Goal: Find specific page/section: Find specific page/section

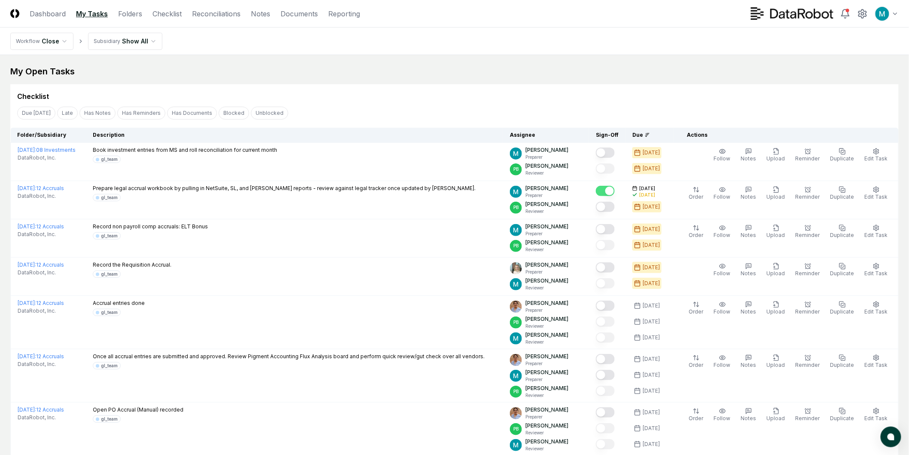
click at [396, 97] on div "Checklist" at bounding box center [454, 96] width 875 height 10
click at [226, 14] on link "Reconciliations" at bounding box center [216, 14] width 49 height 10
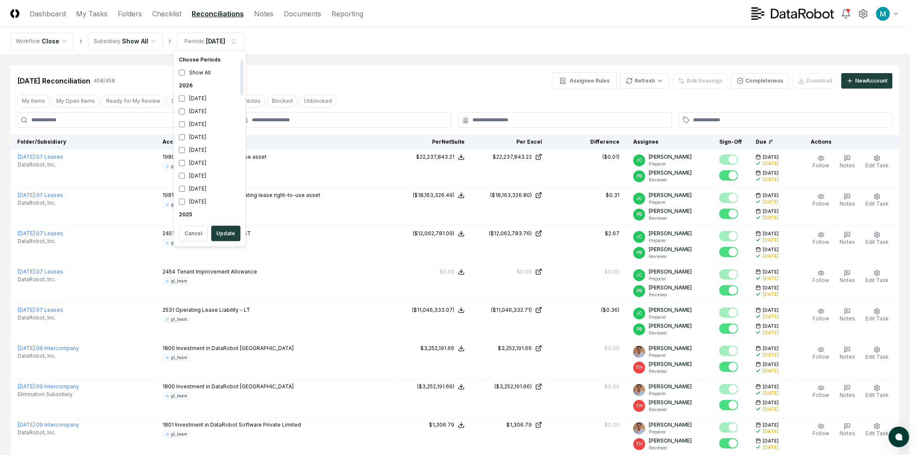
scroll to position [95, 0]
click at [188, 172] on div "[DATE]" at bounding box center [209, 170] width 68 height 13
click at [192, 138] on div "[DATE]" at bounding box center [209, 139] width 68 height 13
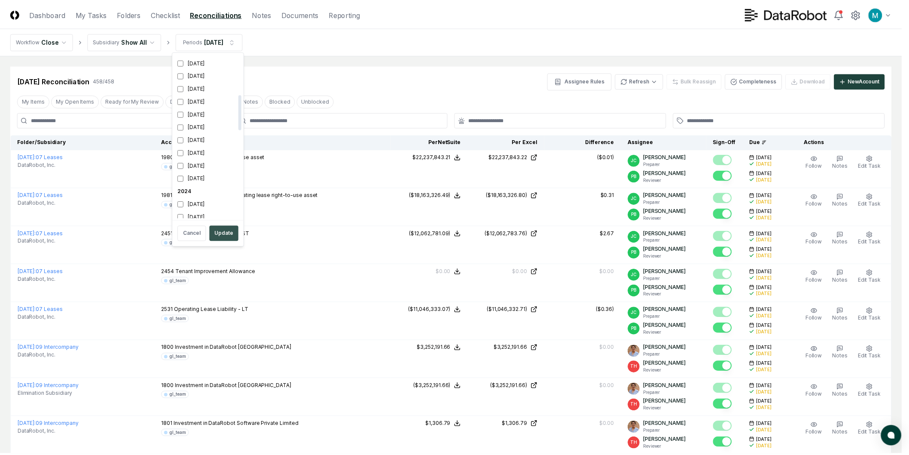
scroll to position [196, 0]
click at [222, 235] on button "Update" at bounding box center [225, 233] width 29 height 15
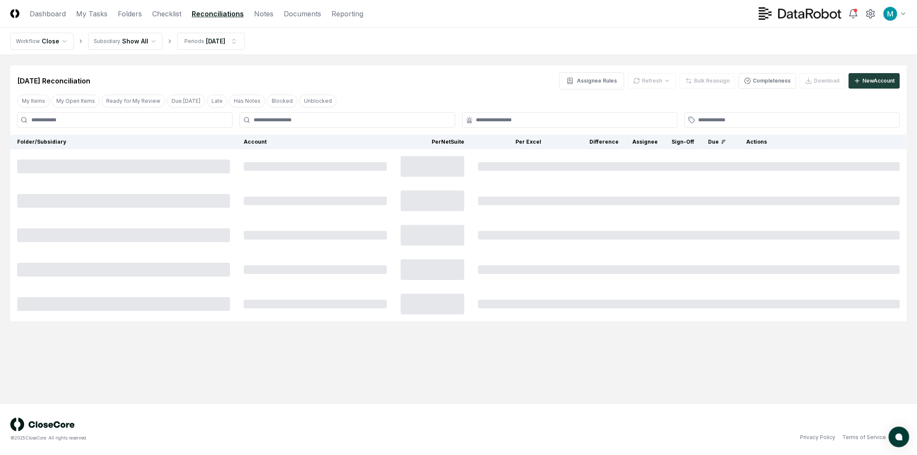
drag, startPoint x: 122, startPoint y: 127, endPoint x: 116, endPoint y: 108, distance: 19.8
click at [122, 127] on input at bounding box center [124, 119] width 215 height 15
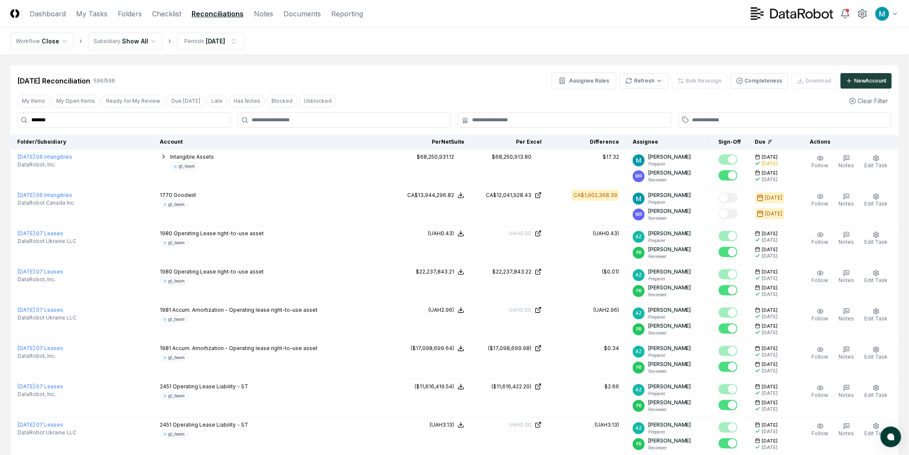
type input "*******"
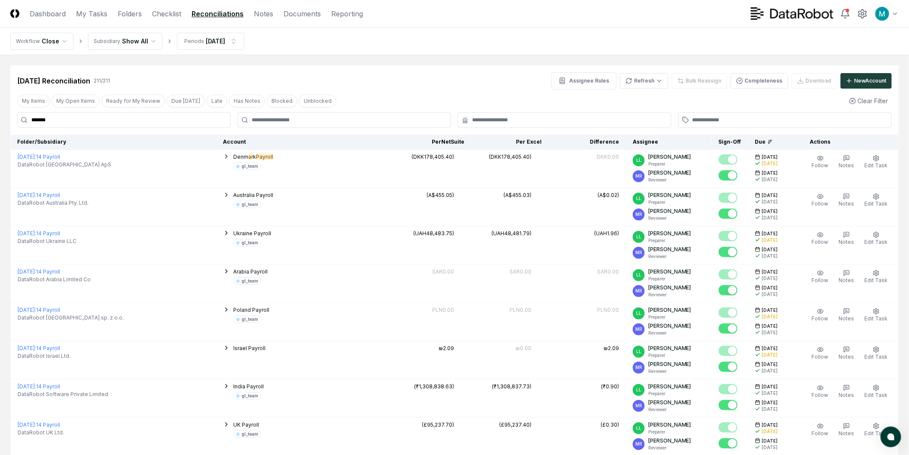
click at [152, 120] on input "*******" at bounding box center [124, 119] width 214 height 15
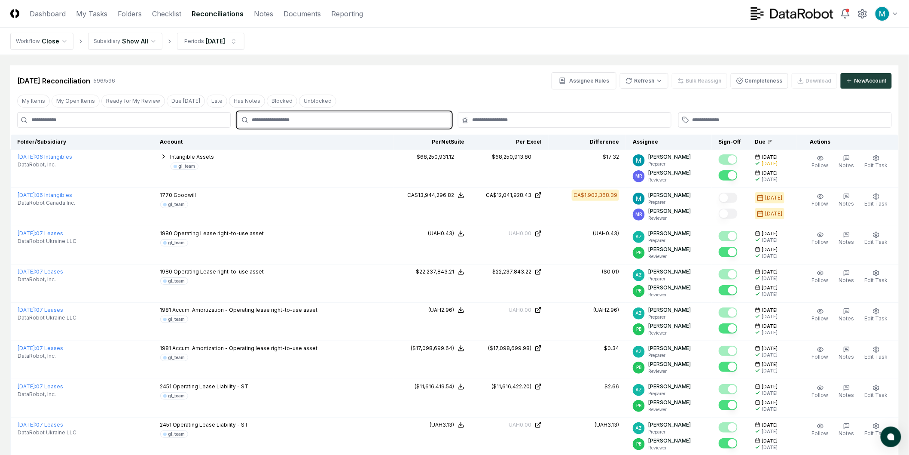
click at [437, 122] on input "text" at bounding box center [349, 120] width 194 height 8
type input "*****"
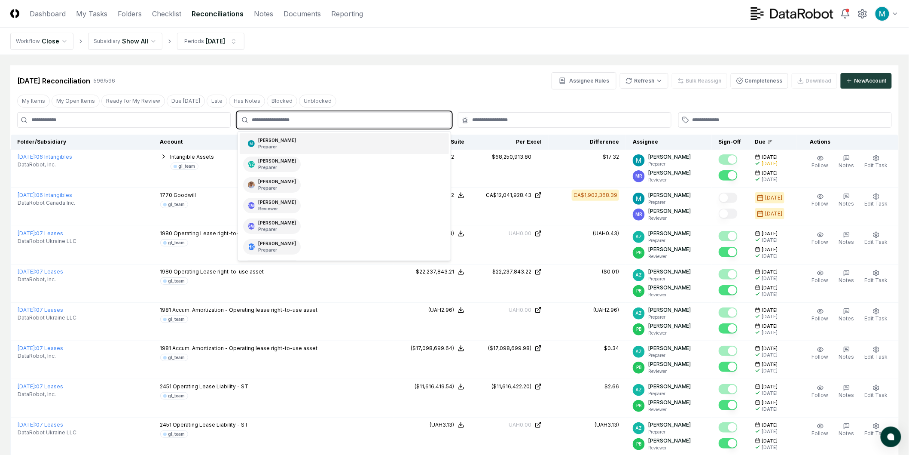
type input "*"
type input "***"
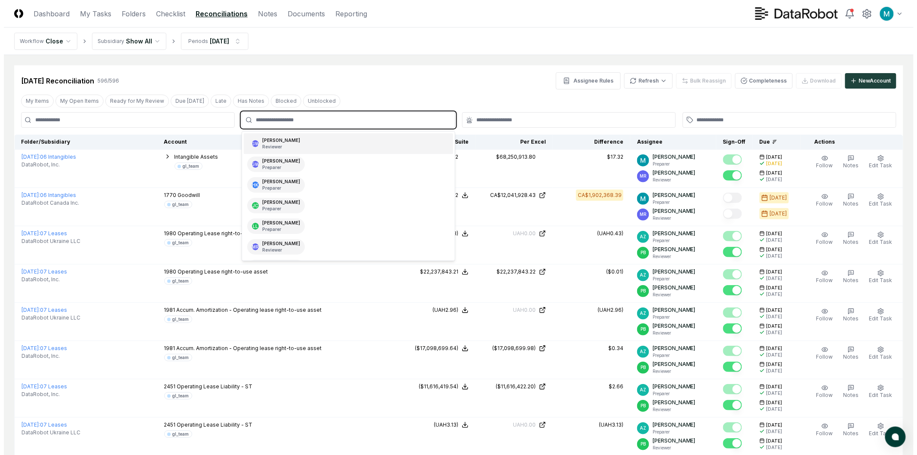
scroll to position [121, 0]
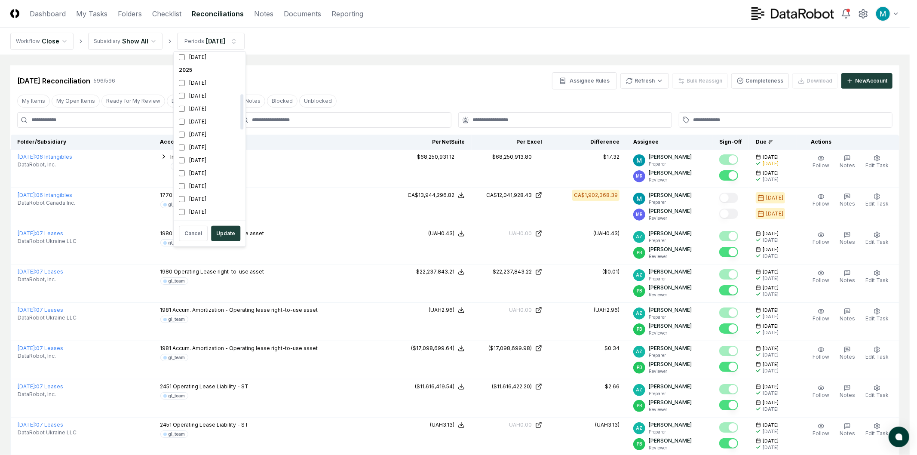
scroll to position [191, 0]
click at [196, 145] on div "[DATE]" at bounding box center [209, 139] width 68 height 13
click at [205, 160] on div "[DATE]" at bounding box center [209, 158] width 68 height 13
click at [226, 237] on button "Update" at bounding box center [225, 233] width 29 height 15
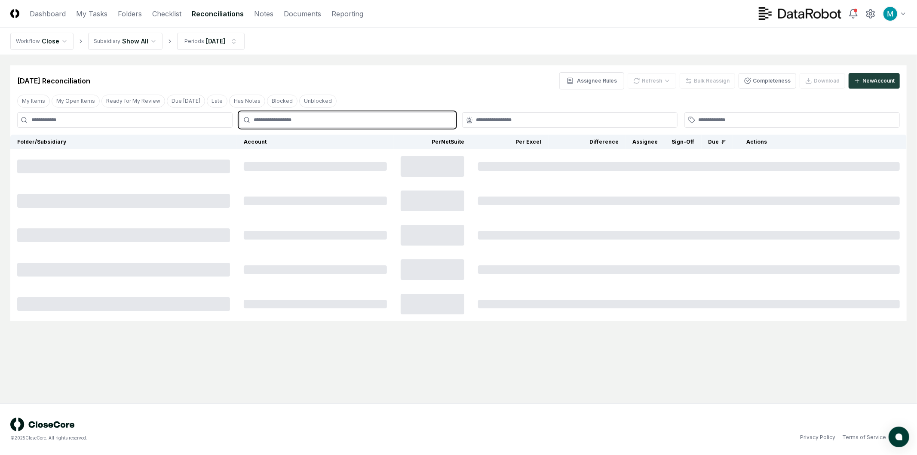
click at [272, 122] on input "text" at bounding box center [352, 120] width 196 height 8
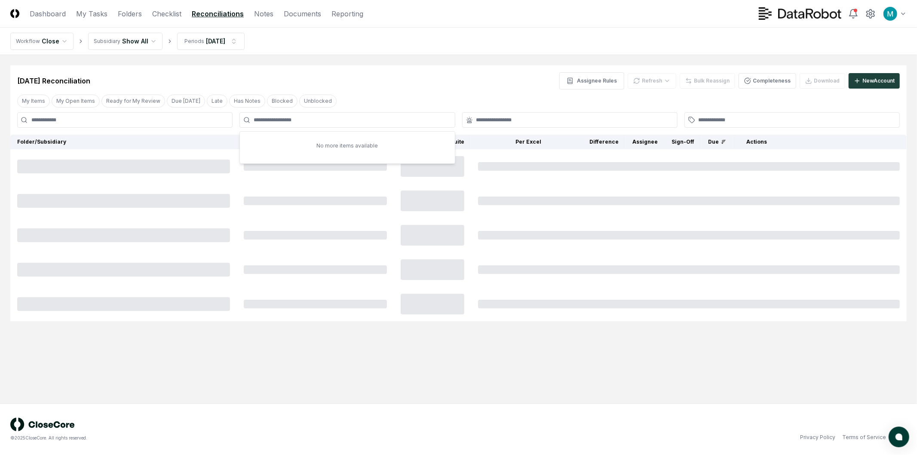
click at [354, 68] on div "[DATE] Reconciliation Assignee Rules Refresh Bulk Reassign Completeness Downloa…" at bounding box center [458, 77] width 896 height 24
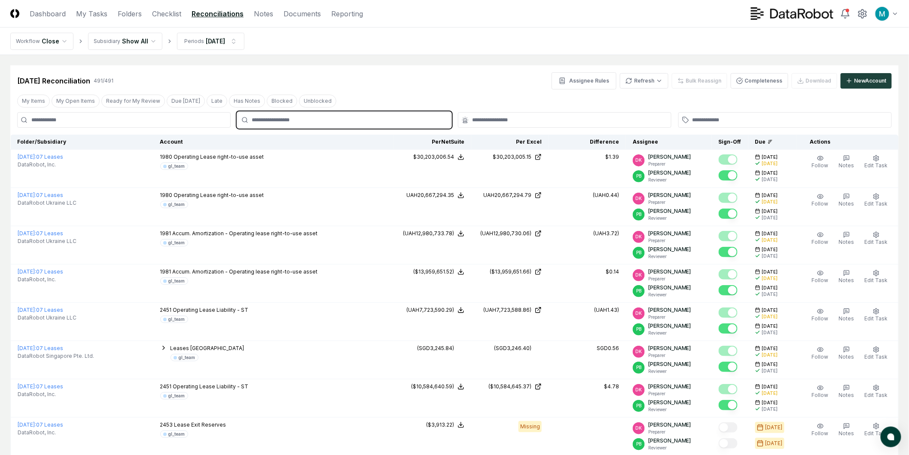
click at [305, 120] on input "text" at bounding box center [349, 120] width 194 height 8
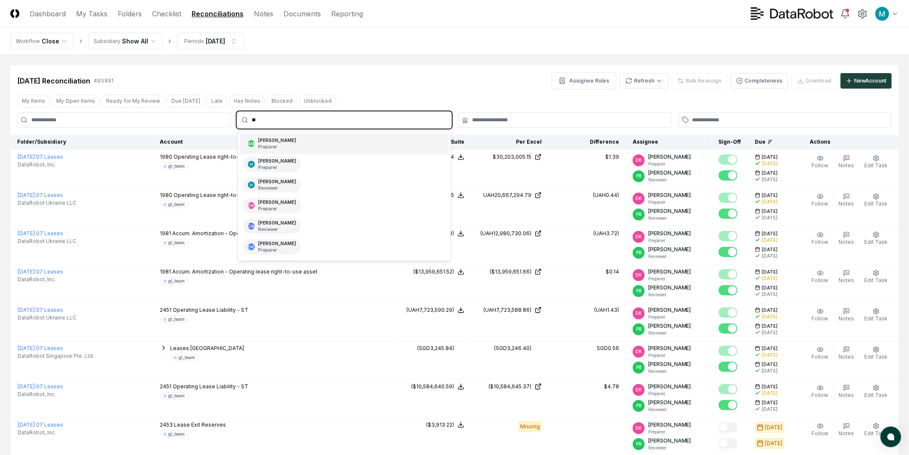
type input "***"
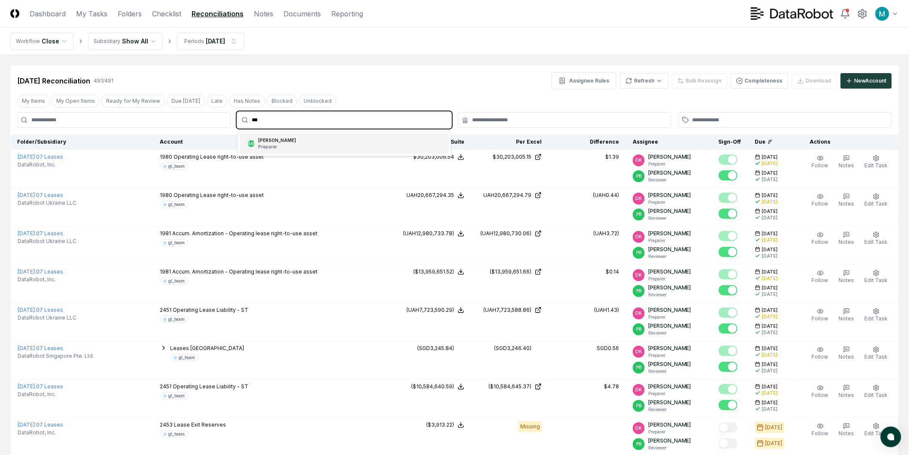
click at [334, 146] on div "AM [PERSON_NAME] Preparer" at bounding box center [344, 143] width 209 height 21
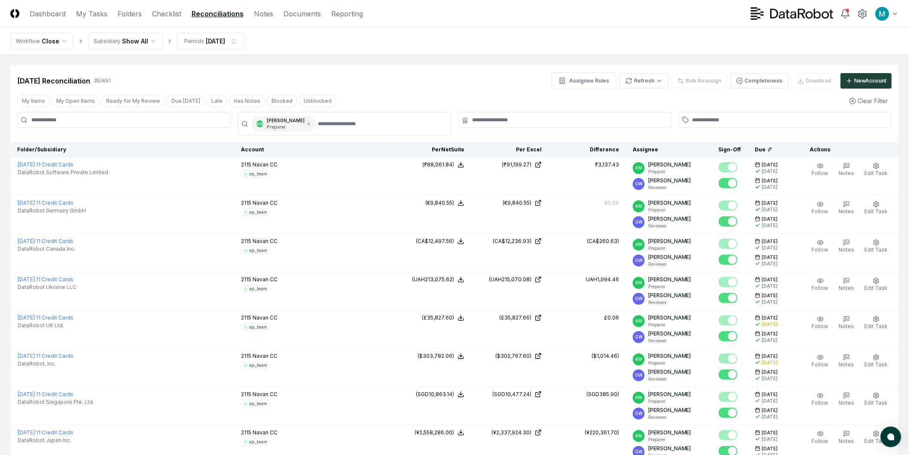
click at [419, 74] on div "[DATE] Reconciliation 35 / 491 Assignee Rules Refresh Bulk Reassign Completenes…" at bounding box center [454, 80] width 875 height 17
click at [308, 124] on icon at bounding box center [309, 123] width 3 height 3
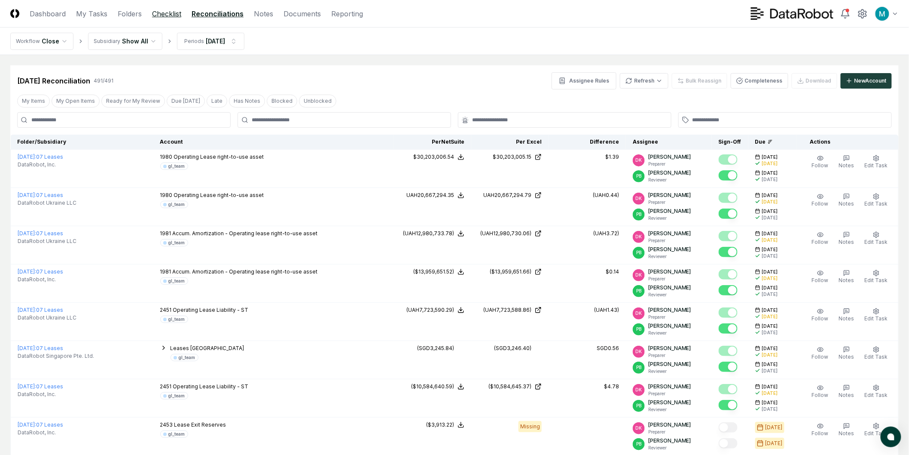
click at [174, 14] on link "Checklist" at bounding box center [166, 14] width 29 height 10
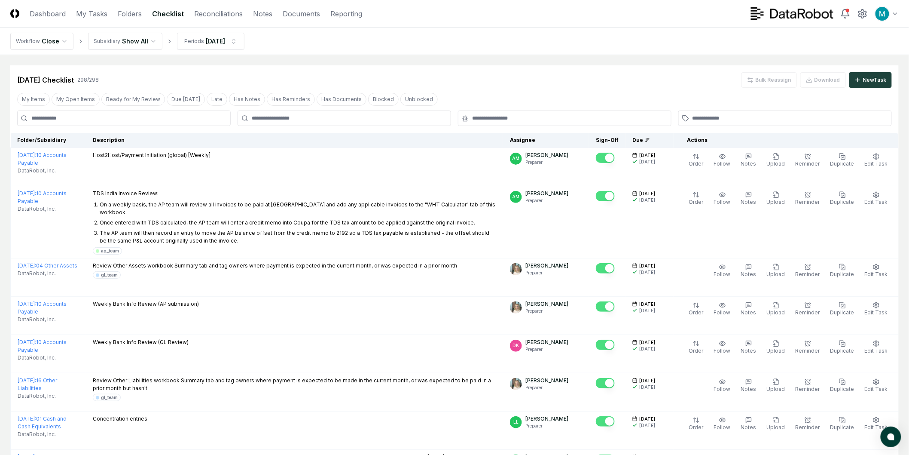
click at [287, 69] on div "[DATE] Checklist 298 / 298 Bulk Reassign Download New Task" at bounding box center [454, 76] width 889 height 22
click at [126, 16] on link "Folders" at bounding box center [130, 14] width 24 height 10
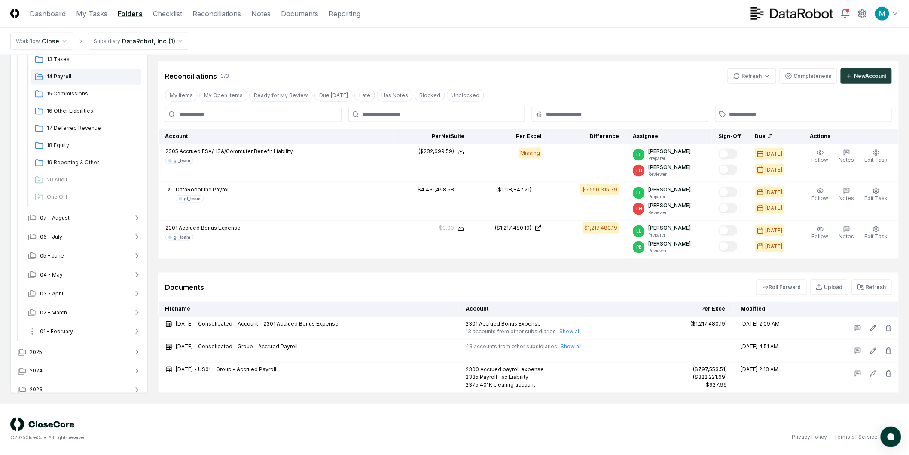
scroll to position [344, 0]
click at [74, 209] on button "07 - August" at bounding box center [84, 211] width 127 height 19
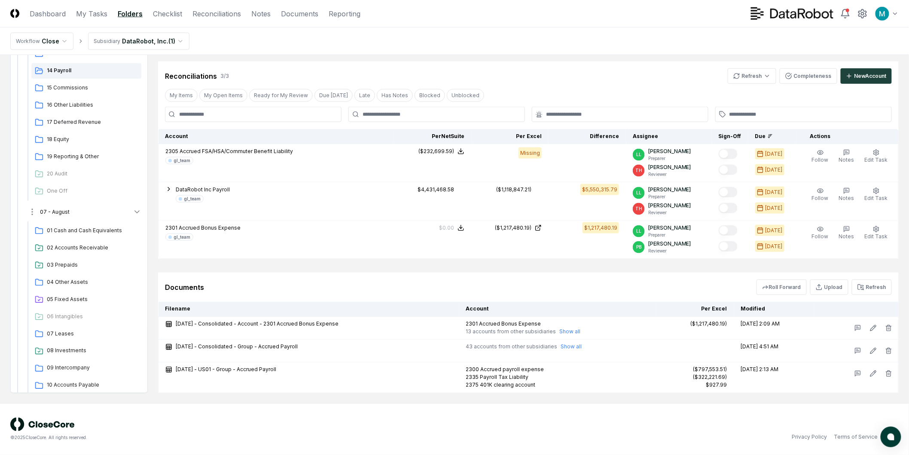
click at [79, 213] on button "07 - August" at bounding box center [84, 211] width 127 height 19
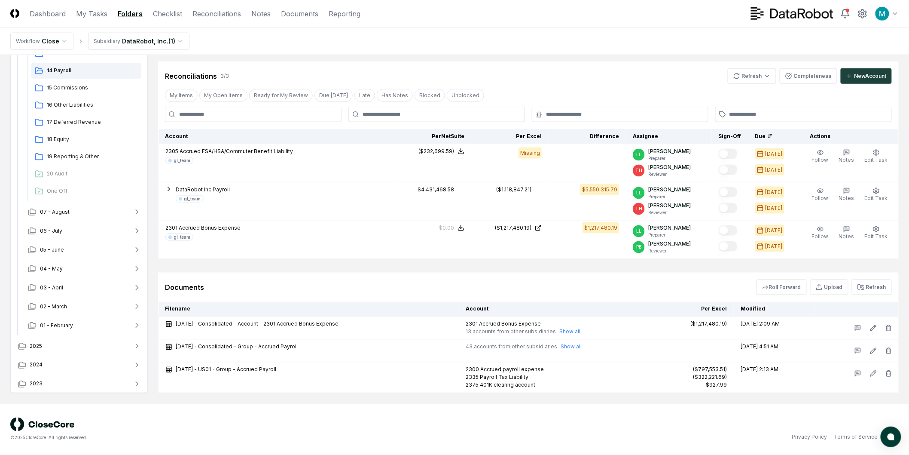
click at [623, 28] on nav "Workflow Close Subsidiary DataRobot, Inc. ( 1 )" at bounding box center [454, 42] width 909 height 28
